Goal: Information Seeking & Learning: Learn about a topic

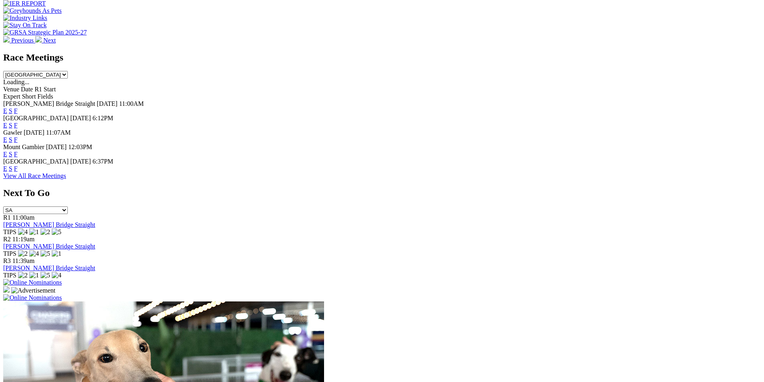
scroll to position [561, 0]
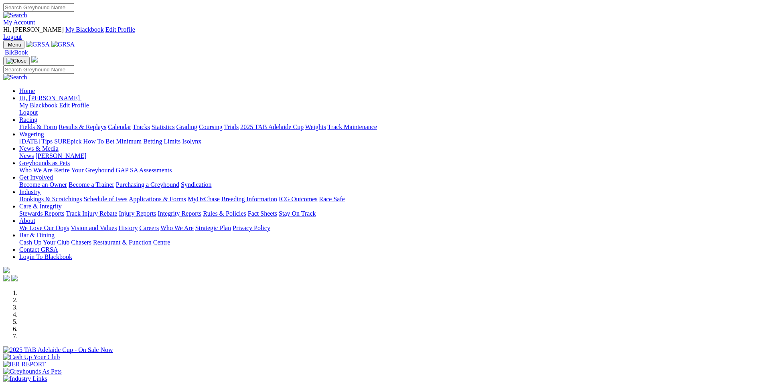
scroll to position [563, 0]
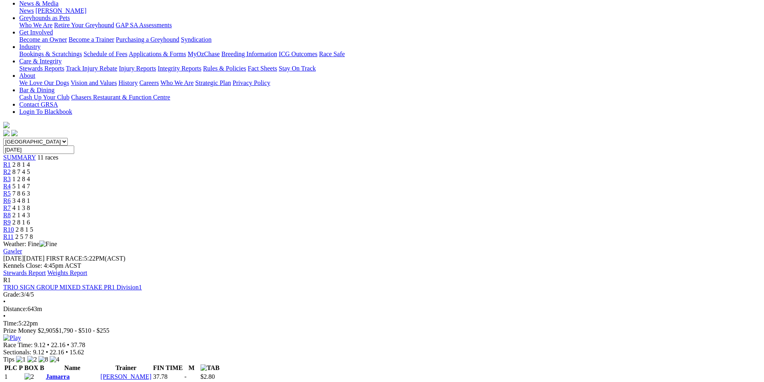
scroll to position [160, 0]
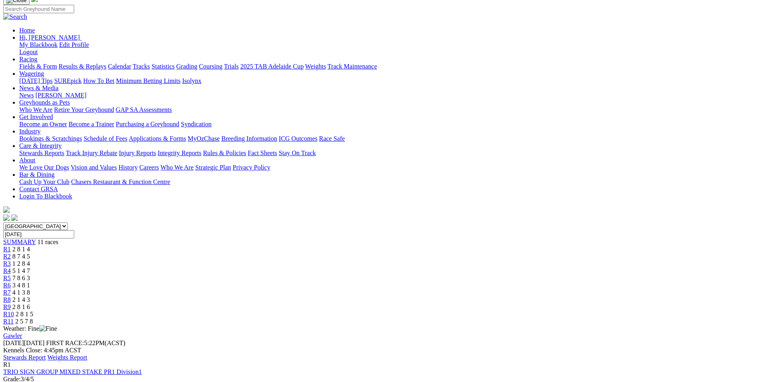
scroll to position [0, 0]
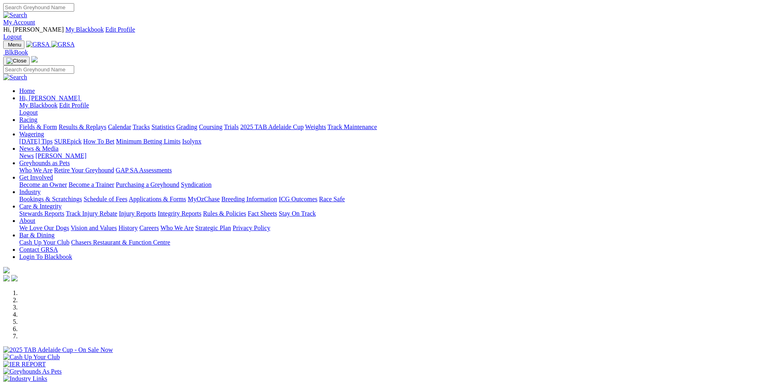
scroll to position [563, 0]
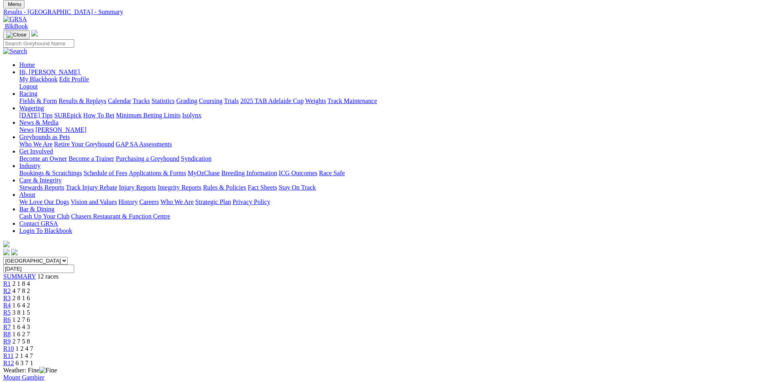
scroll to position [40, 0]
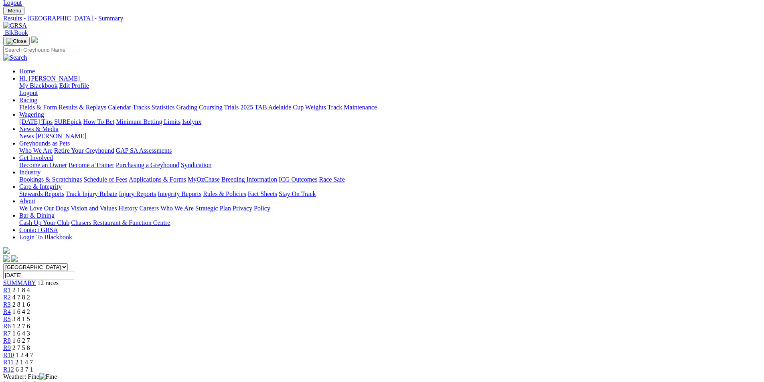
scroll to position [0, 0]
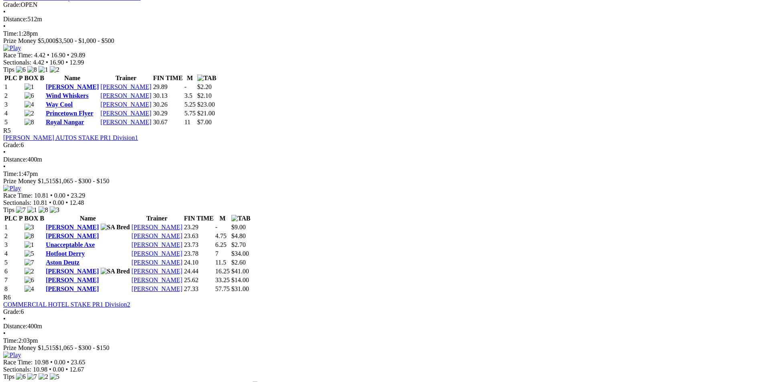
scroll to position [922, 0]
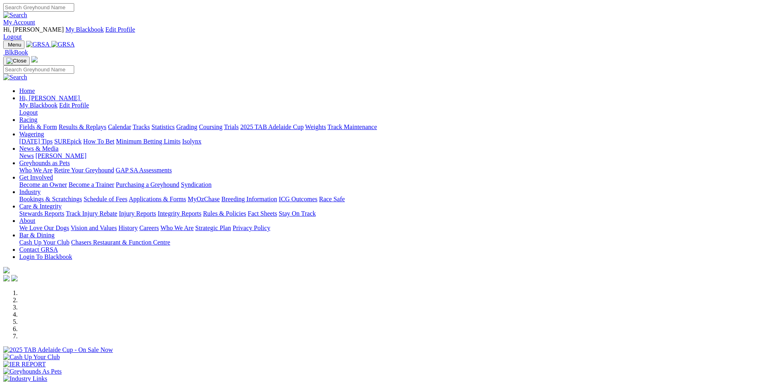
scroll to position [200, 0]
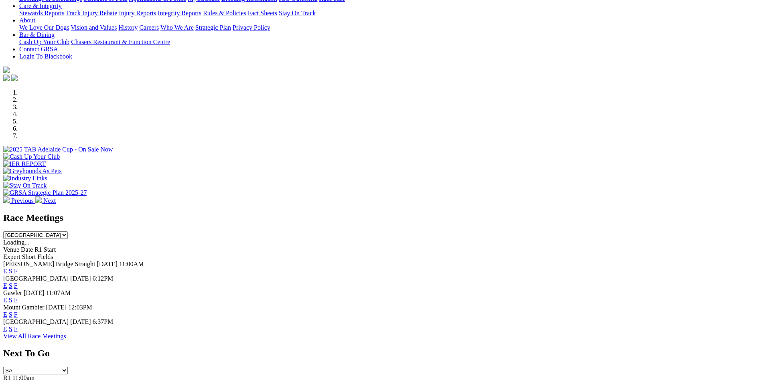
click at [18, 282] on link "F" at bounding box center [16, 285] width 4 height 7
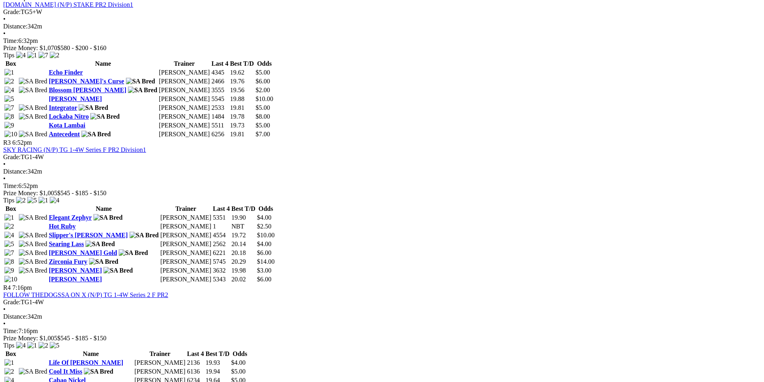
scroll to position [321, 0]
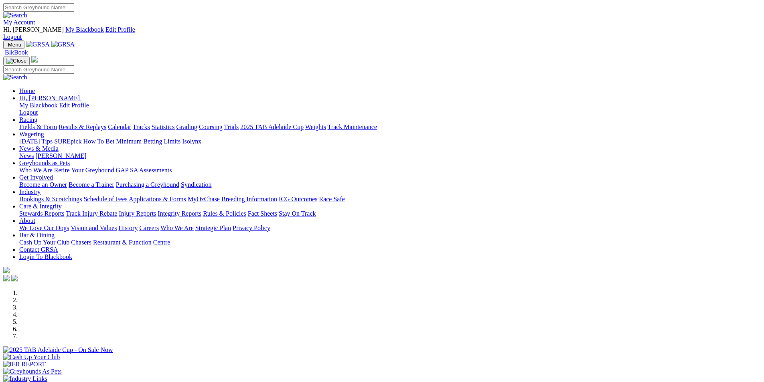
scroll to position [200, 0]
